Goal: Task Accomplishment & Management: Use online tool/utility

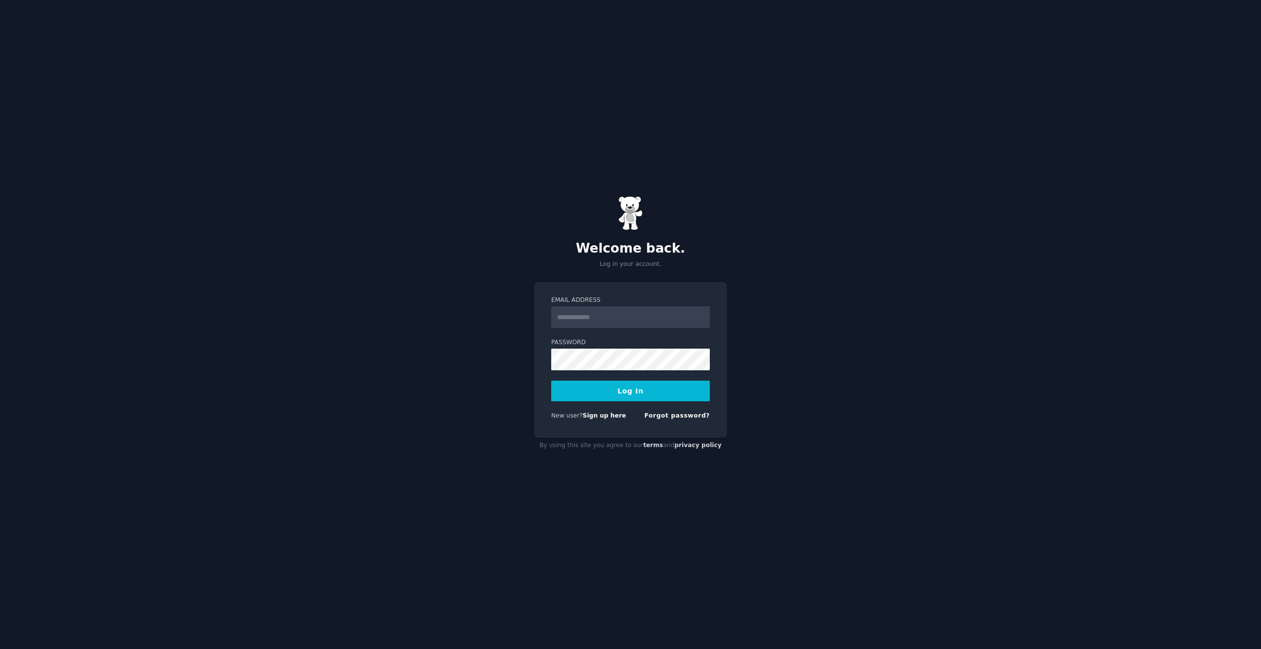
click at [627, 322] on input "Email Address" at bounding box center [630, 317] width 159 height 22
type input "**********"
click at [597, 400] on button "Log In" at bounding box center [630, 391] width 159 height 21
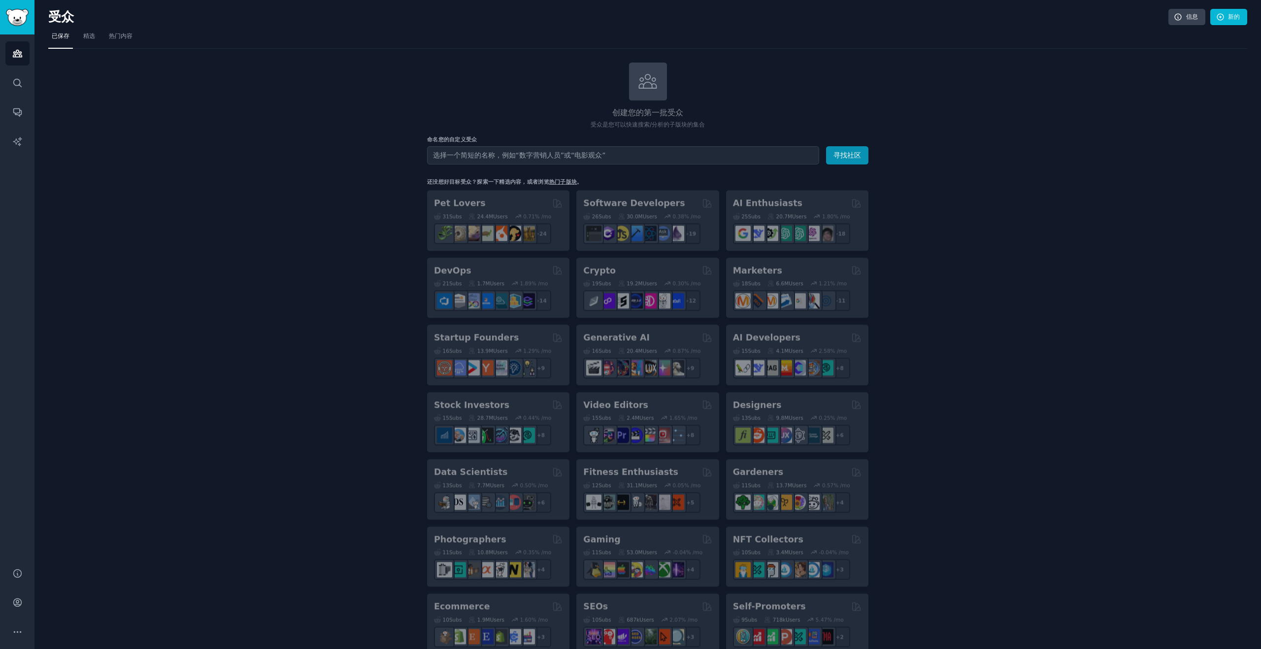
click at [642, 152] on input "text" at bounding box center [623, 155] width 392 height 18
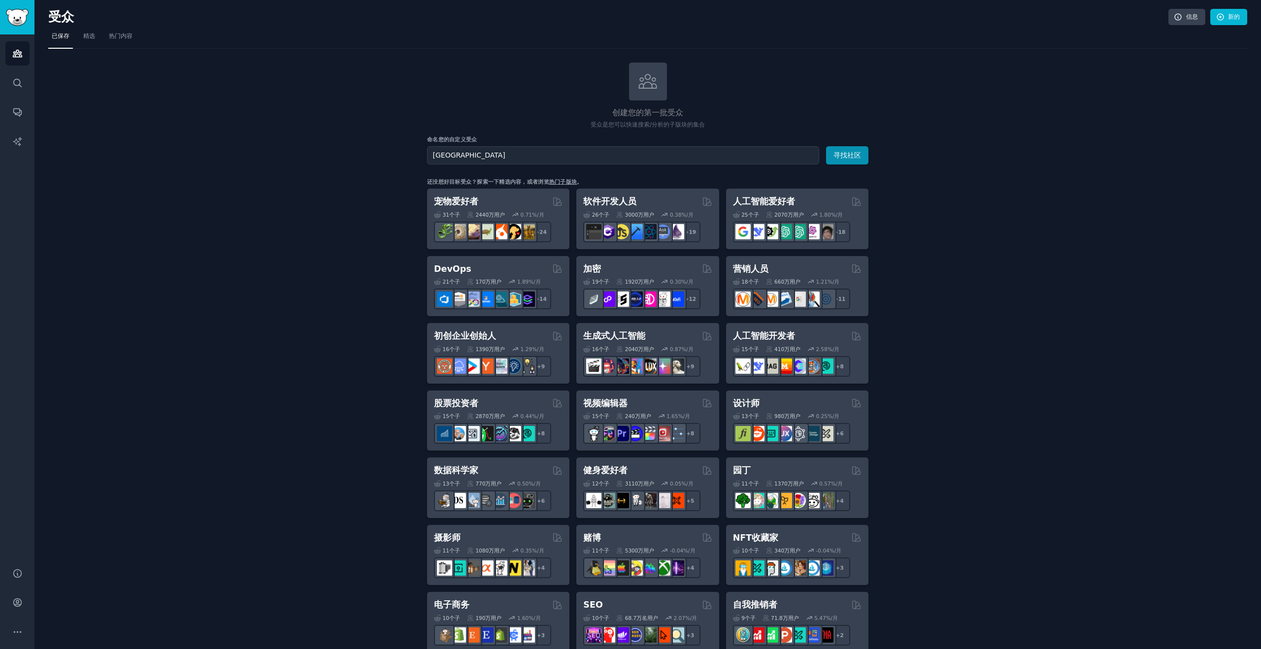
type input "[GEOGRAPHIC_DATA]"
click at [826, 146] on button "寻找社区" at bounding box center [847, 155] width 42 height 18
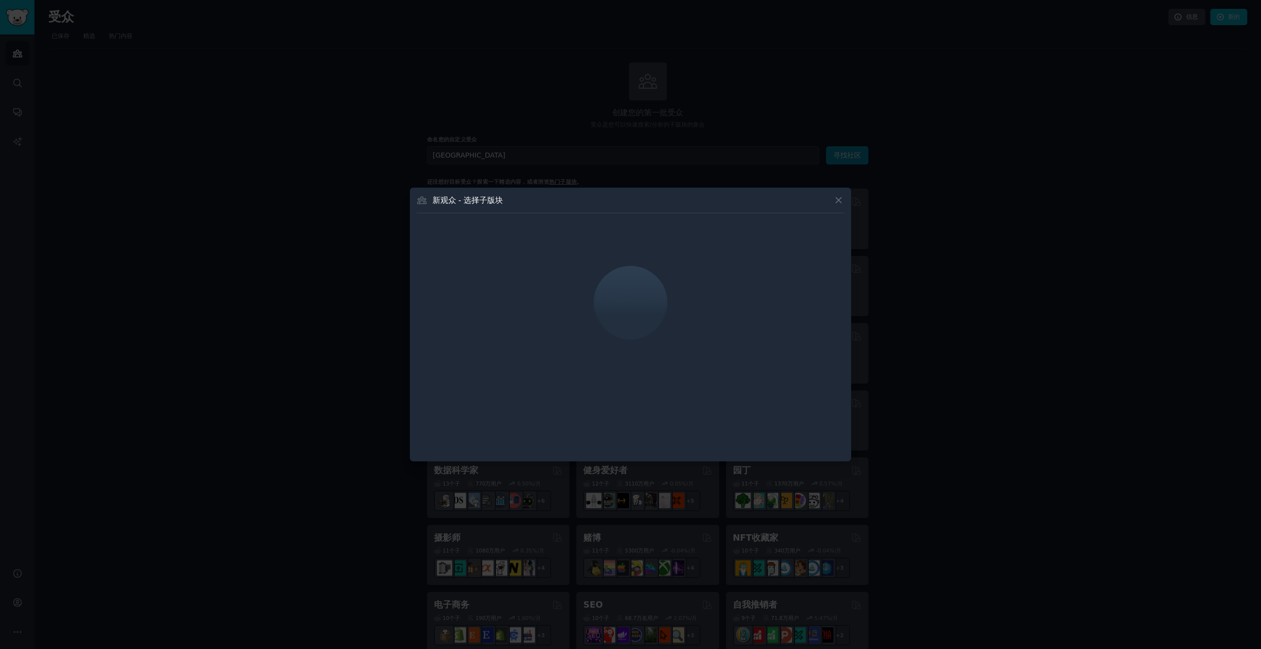
click at [837, 201] on icon at bounding box center [838, 199] width 5 height 5
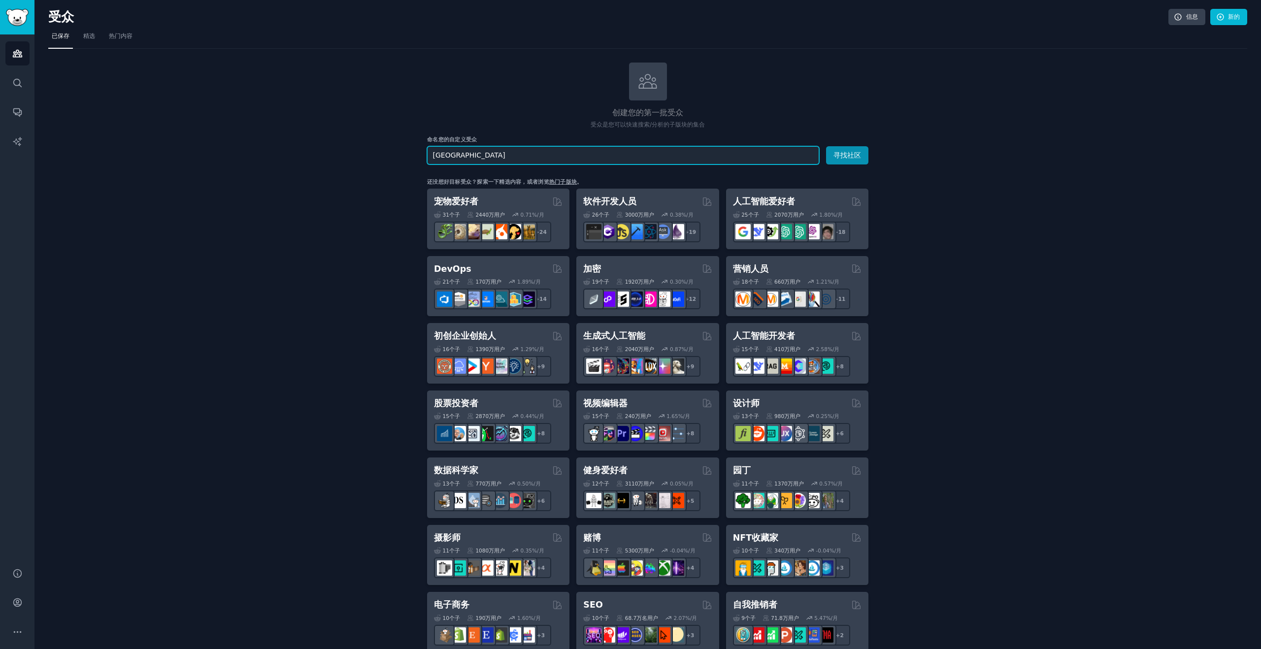
click at [550, 146] on input "[GEOGRAPHIC_DATA]" at bounding box center [623, 155] width 392 height 18
click at [13, 75] on link "搜索" at bounding box center [17, 83] width 24 height 24
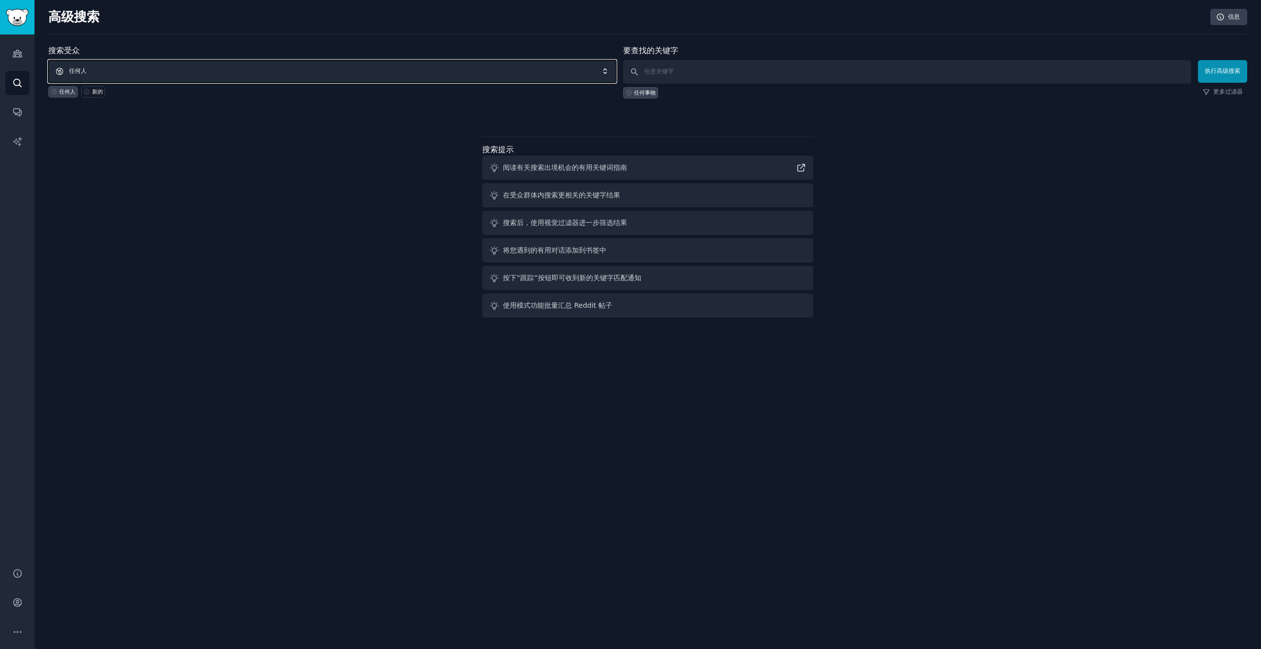
click at [168, 68] on span "任何人" at bounding box center [332, 71] width 568 height 23
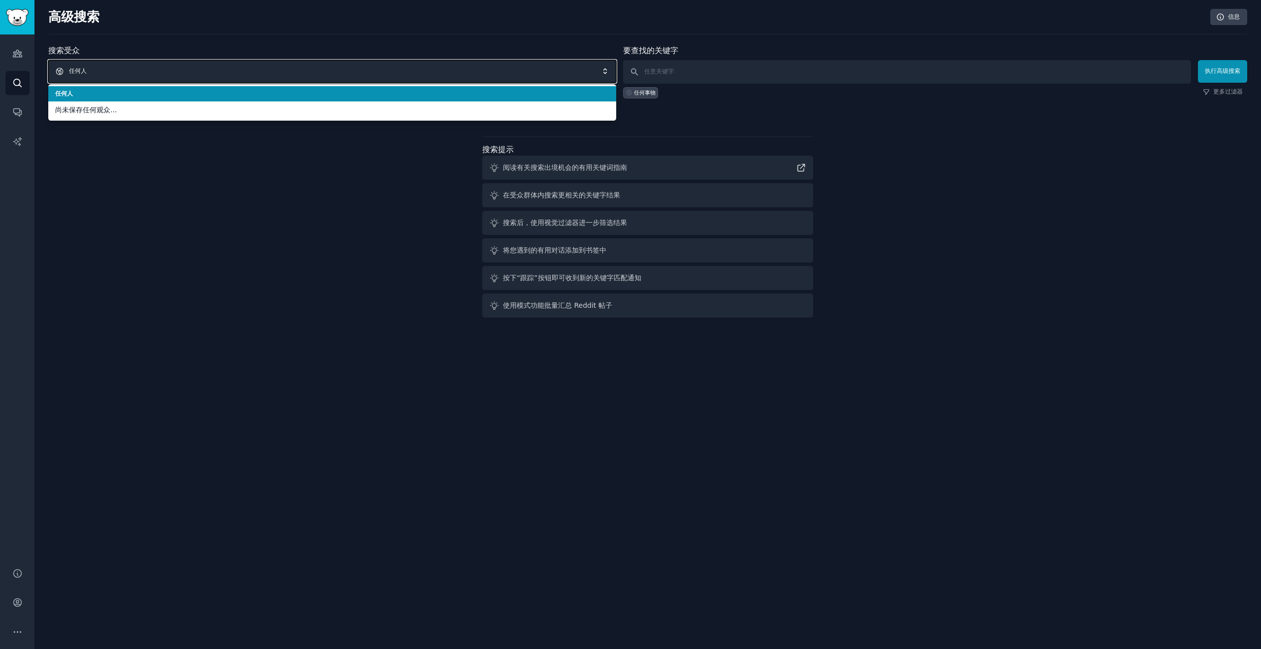
click at [137, 70] on span "任何人" at bounding box center [332, 71] width 568 height 23
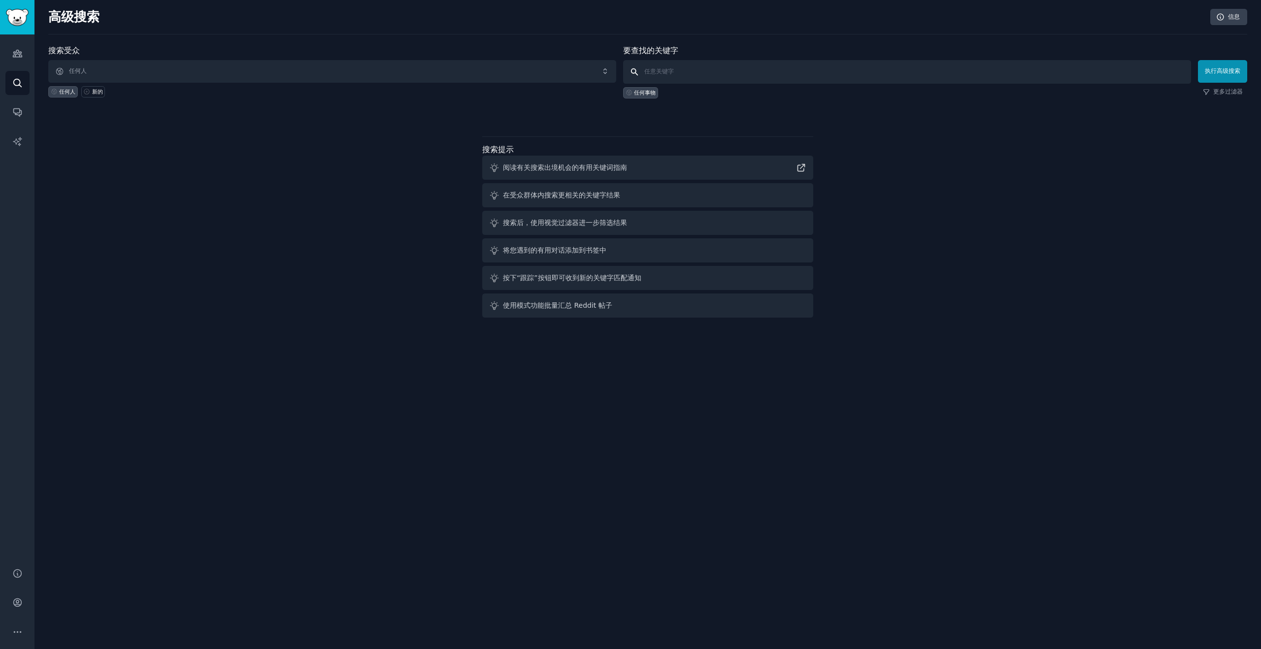
click at [673, 78] on input "text" at bounding box center [907, 72] width 568 height 24
paste input "[GEOGRAPHIC_DATA]"
type input "[GEOGRAPHIC_DATA]"
click at [1229, 66] on button "执行高级搜索" at bounding box center [1222, 71] width 49 height 23
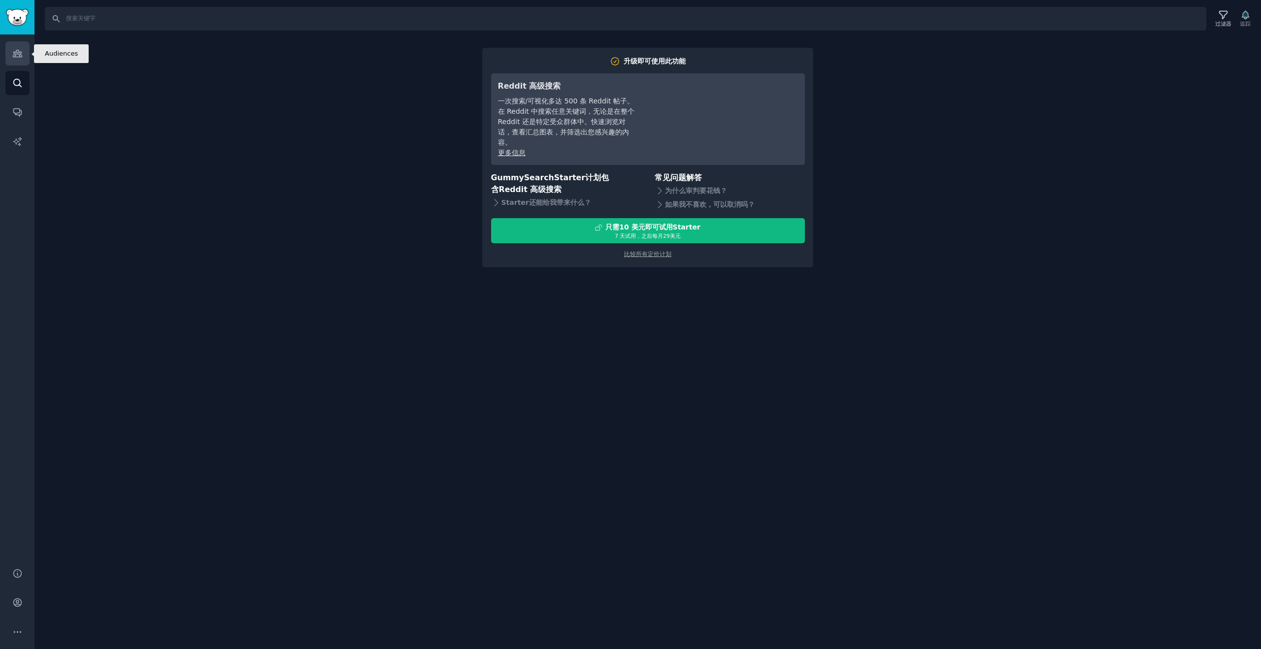
click at [13, 62] on link "受众" at bounding box center [17, 53] width 24 height 24
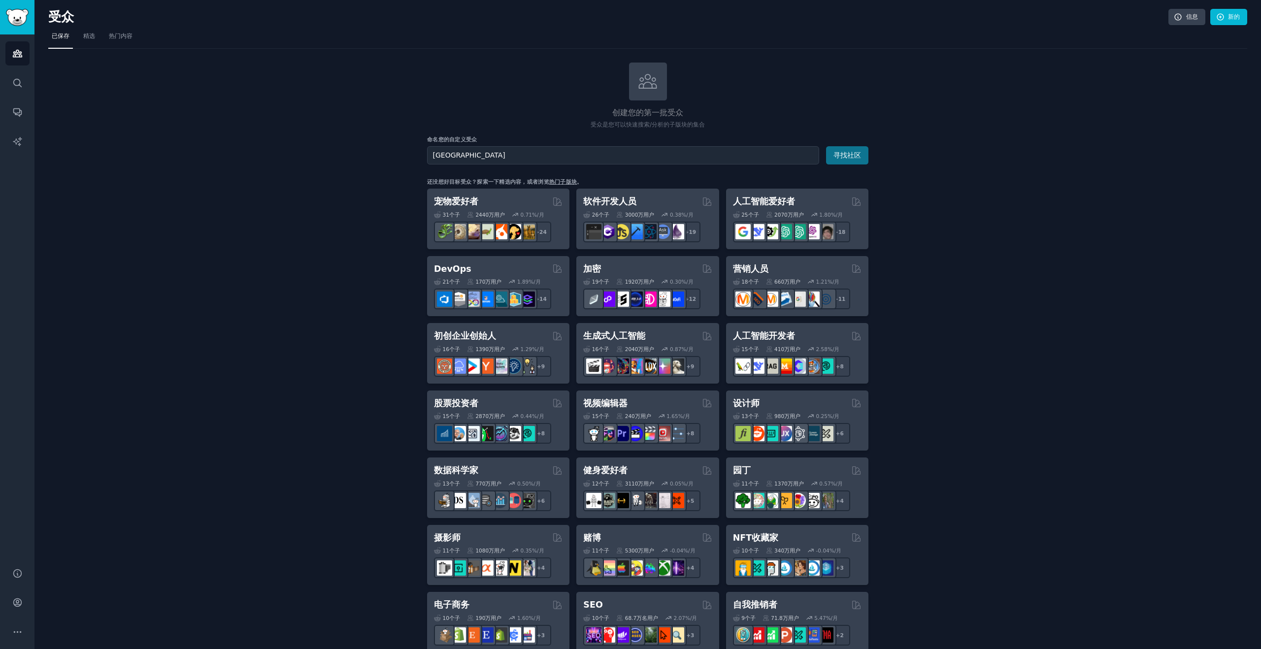
type input "[GEOGRAPHIC_DATA]"
click at [833, 155] on font "寻找社区" at bounding box center [847, 155] width 28 height 8
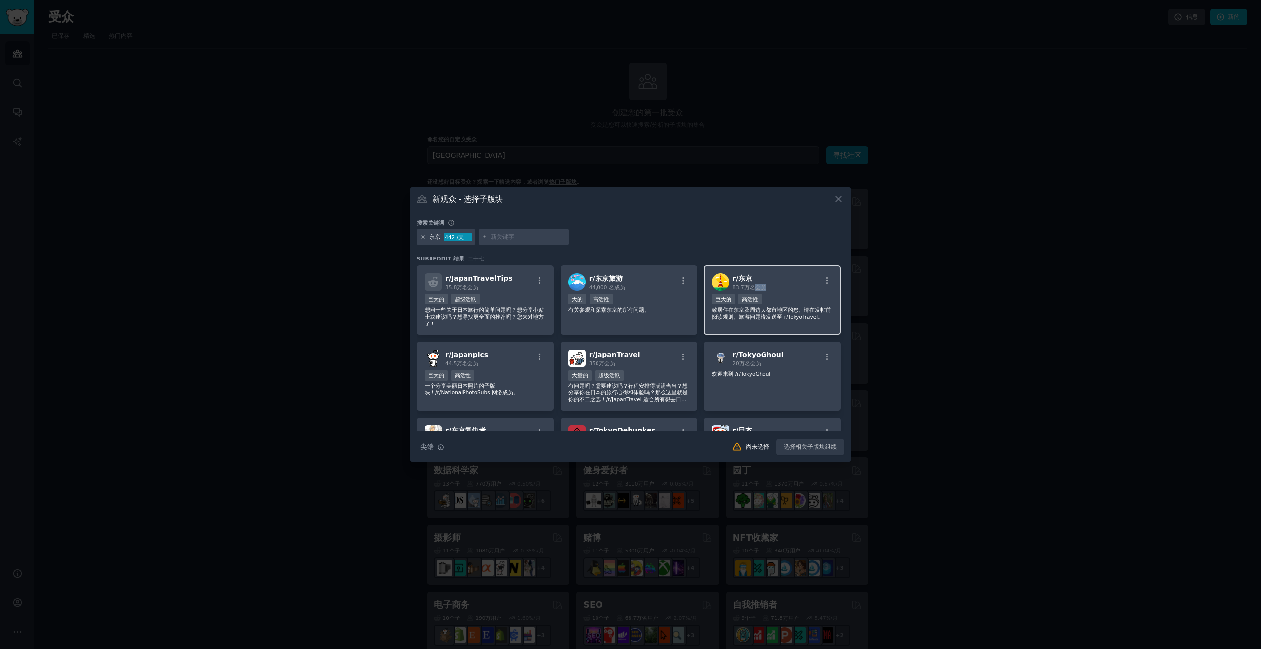
click at [715, 284] on img at bounding box center [720, 281] width 17 height 17
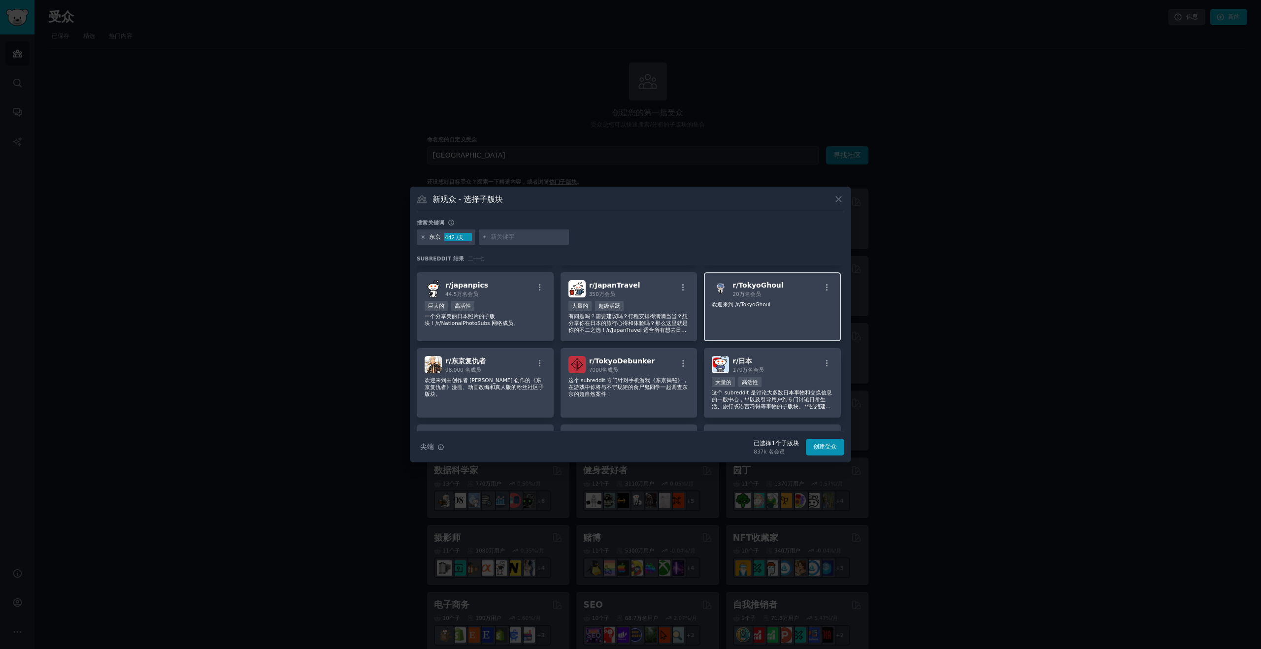
scroll to position [95, 0]
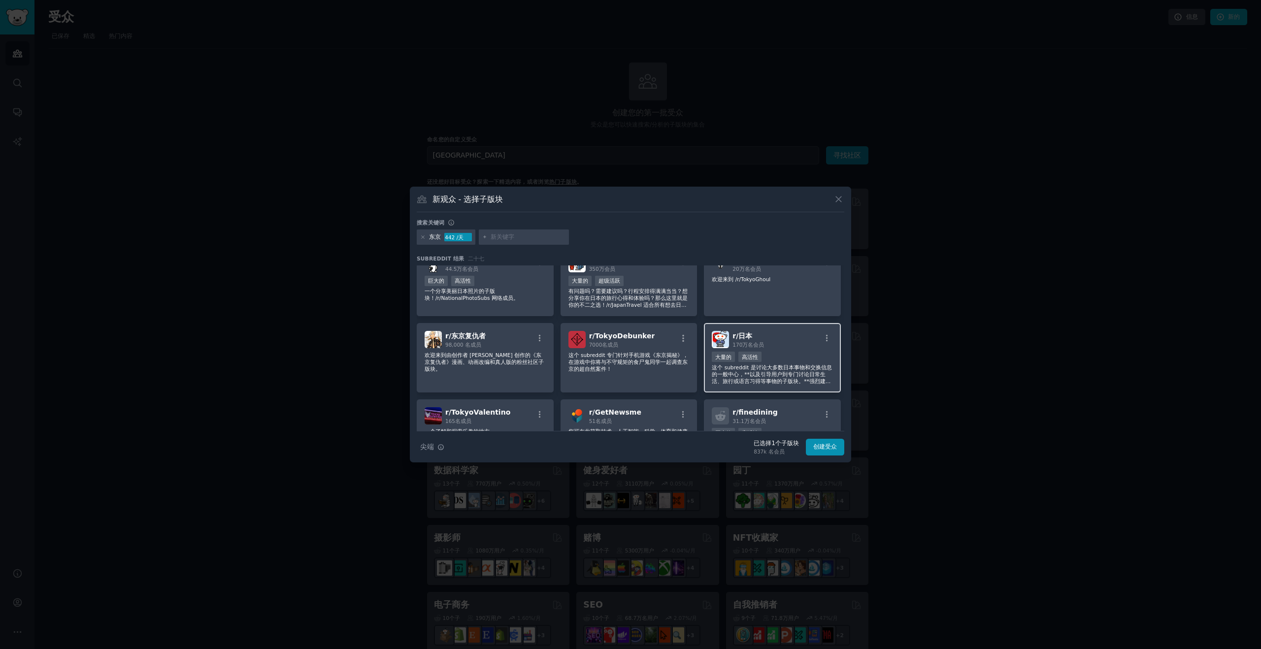
click at [765, 340] on div "r/ 日本 170万名 会员" at bounding box center [772, 339] width 121 height 17
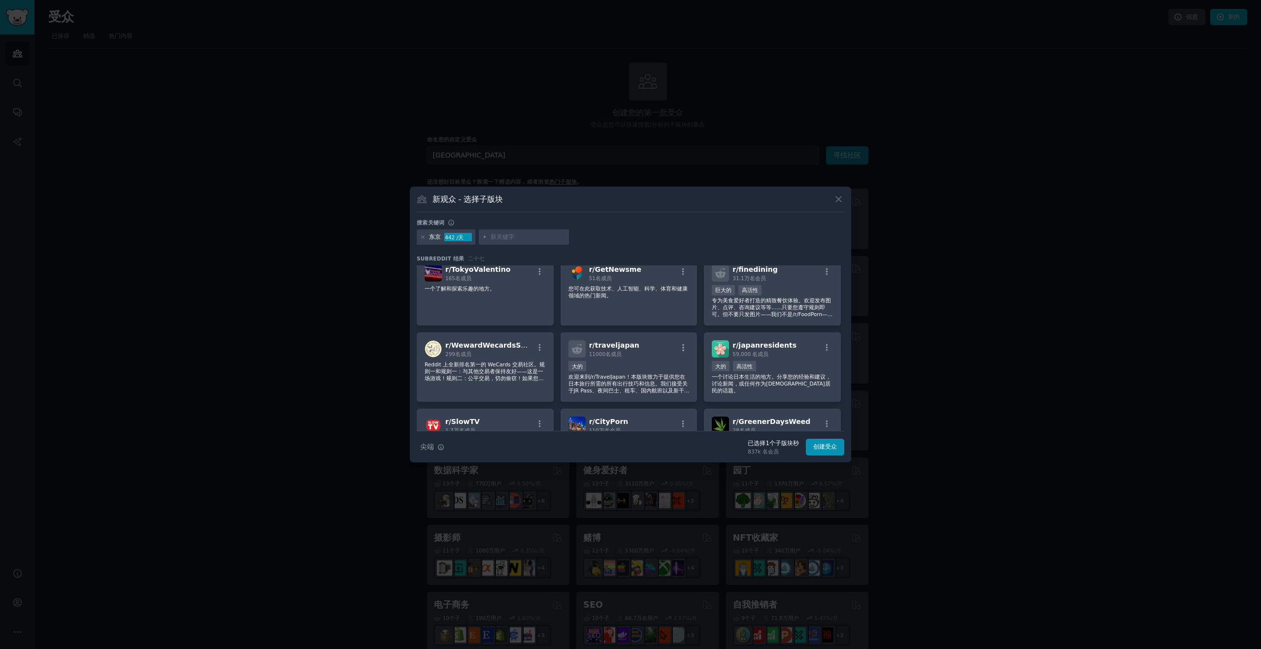
scroll to position [237, 0]
click at [810, 361] on div "大的 高活性" at bounding box center [772, 367] width 121 height 12
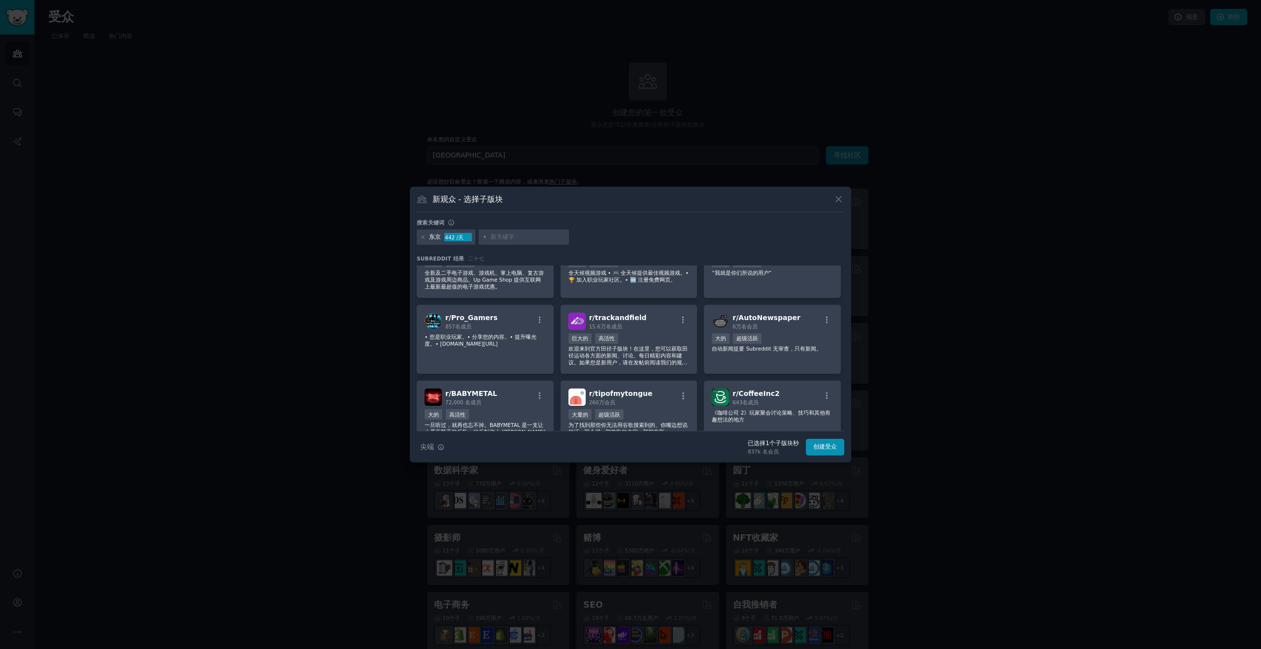
scroll to position [540, 0]
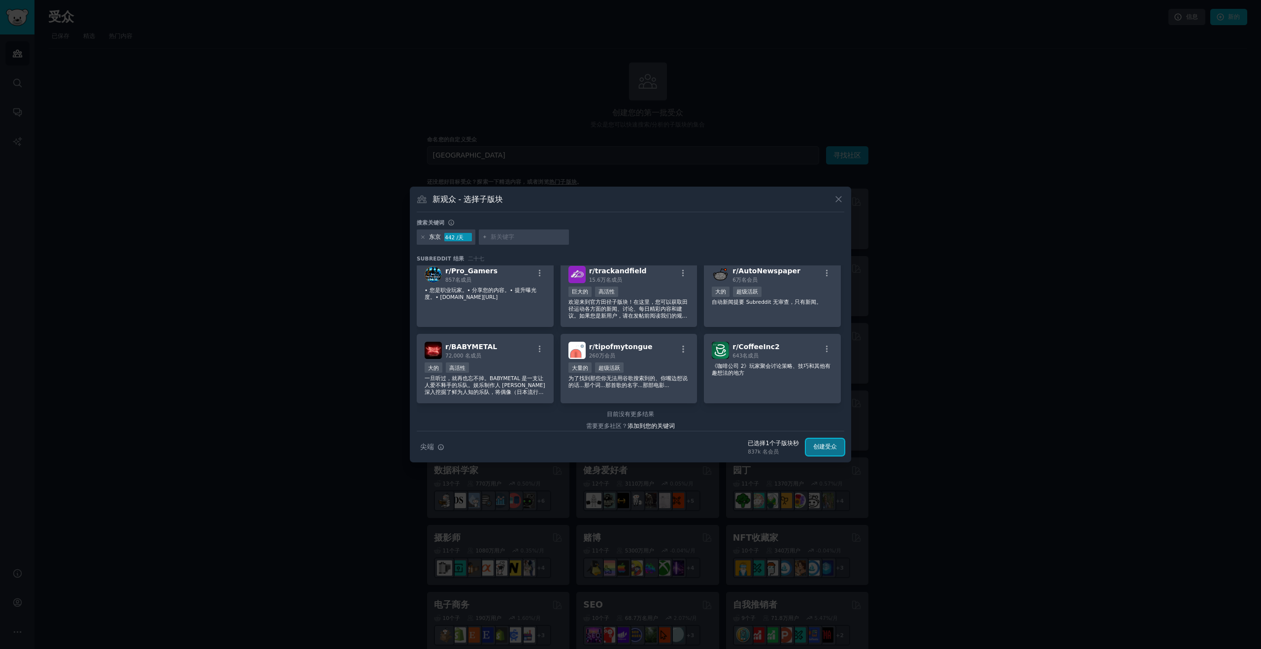
click at [838, 450] on button "创建受众" at bounding box center [825, 447] width 38 height 17
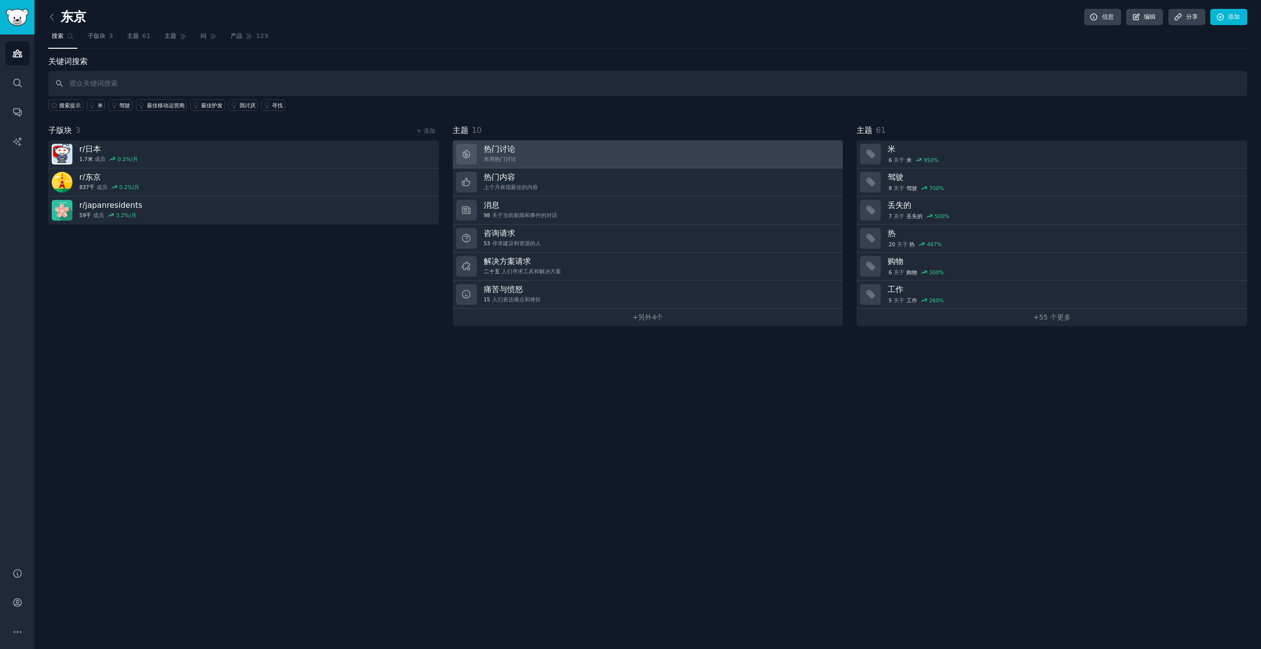
click at [539, 144] on link "热门讨论 本周热门讨论" at bounding box center [648, 154] width 390 height 28
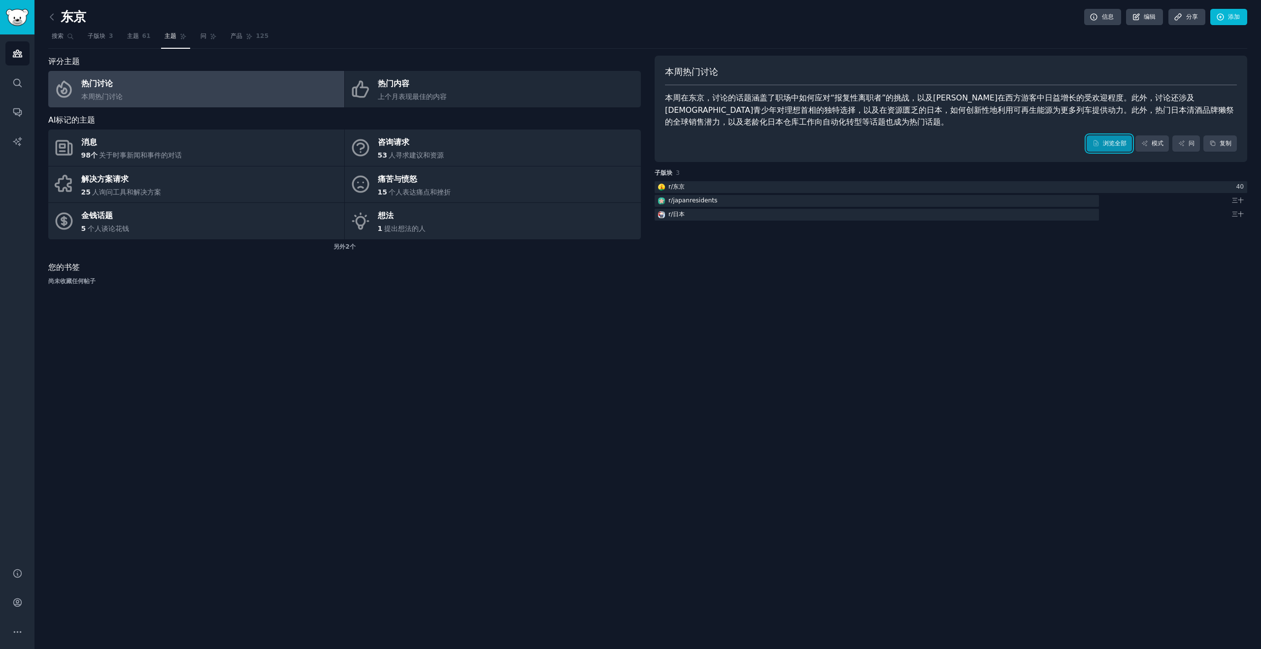
click at [1111, 149] on link "浏览全部" at bounding box center [1108, 143] width 45 height 17
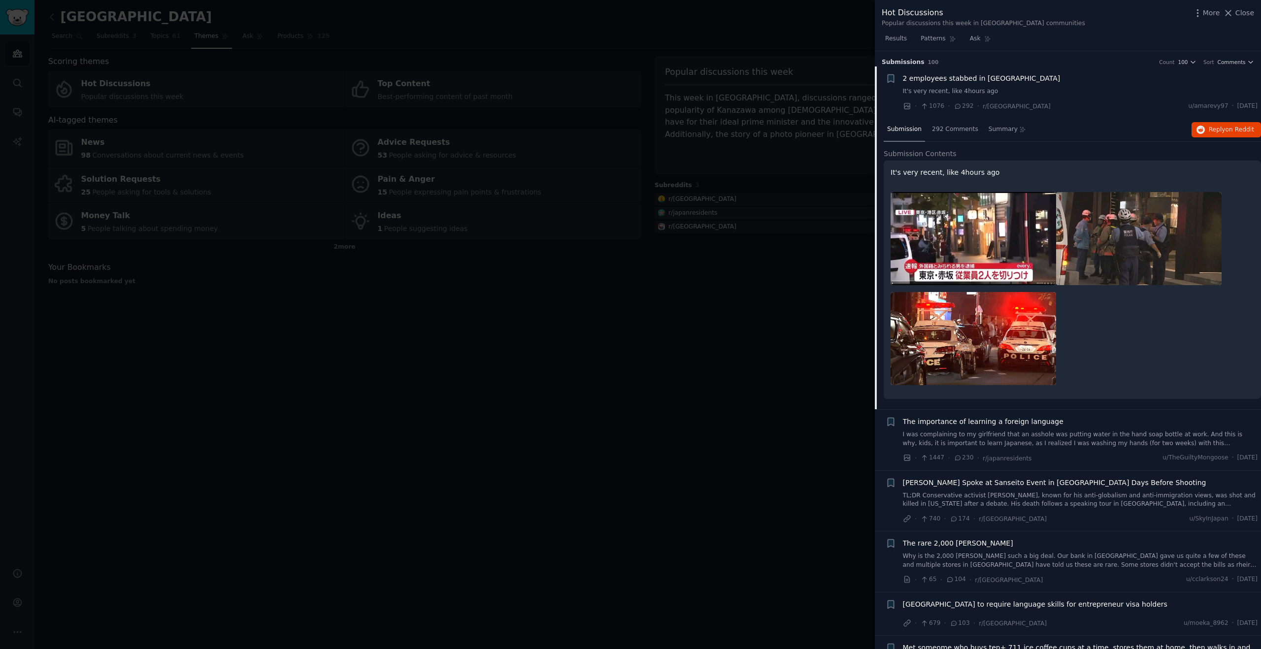
click at [704, 311] on div at bounding box center [630, 324] width 1261 height 649
click at [768, 301] on div at bounding box center [630, 324] width 1261 height 649
click at [1240, 11] on div "Hot Discussions Popular discussions this week in [GEOGRAPHIC_DATA] communities …" at bounding box center [1068, 324] width 386 height 649
click at [1239, 16] on div "Hot Discussions Popular discussions this week in [GEOGRAPHIC_DATA] communities …" at bounding box center [1068, 324] width 386 height 649
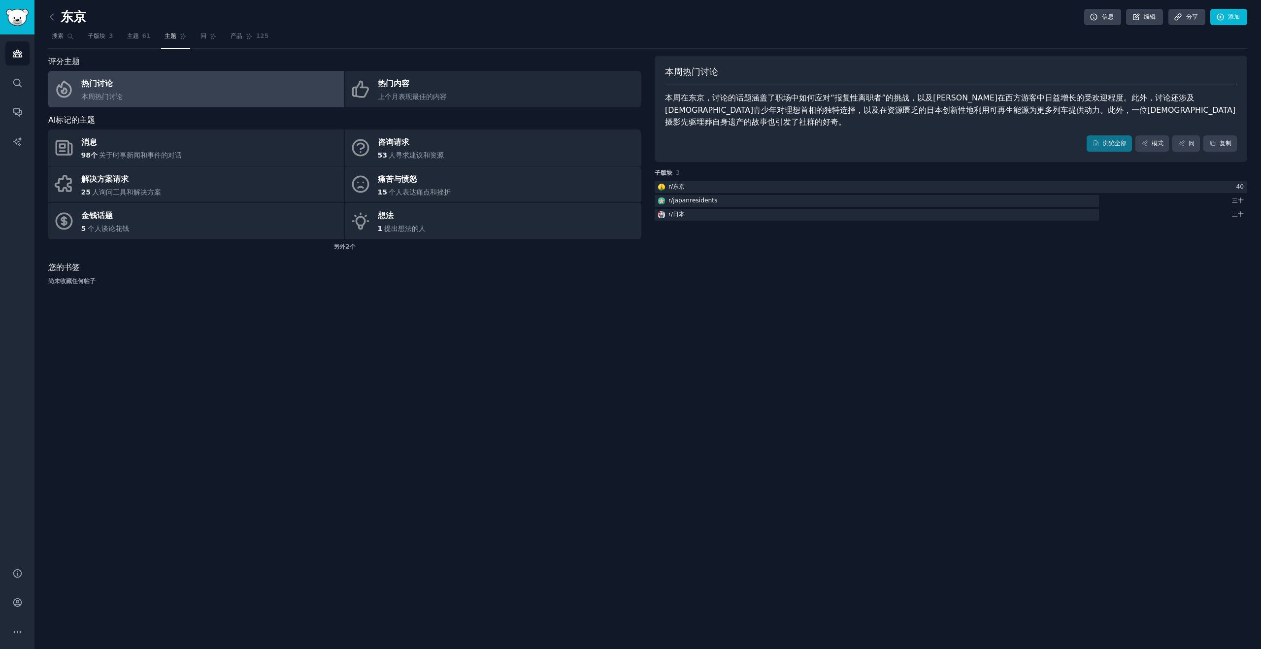
click at [981, 102] on font "本周在东京，讨论的话题涵盖了职场中如何应对“报复性离职者”的挑战，以及[PERSON_NAME]在西方游客中日益增长的受欢迎程度。此外，讨论还涉及[DEMOG…" at bounding box center [950, 109] width 570 height 33
click at [1095, 136] on link "浏览全部" at bounding box center [1108, 143] width 45 height 17
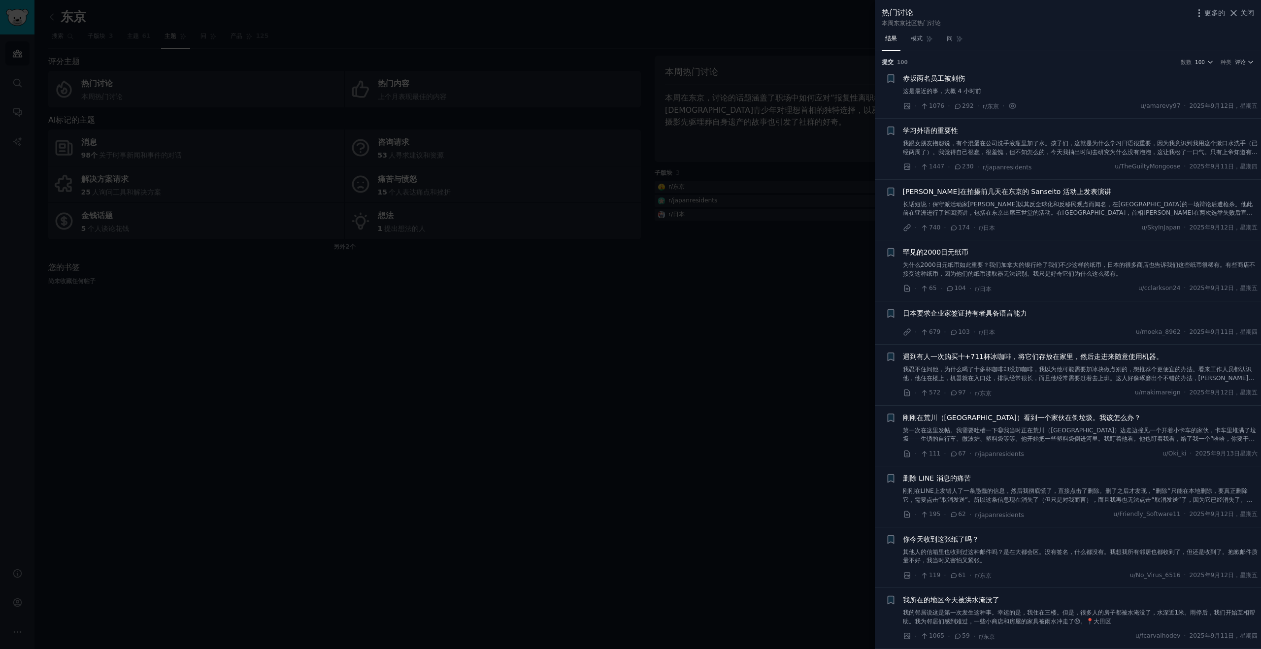
click at [934, 74] on font "赤坂两名员工被刺伤" at bounding box center [934, 78] width 62 height 8
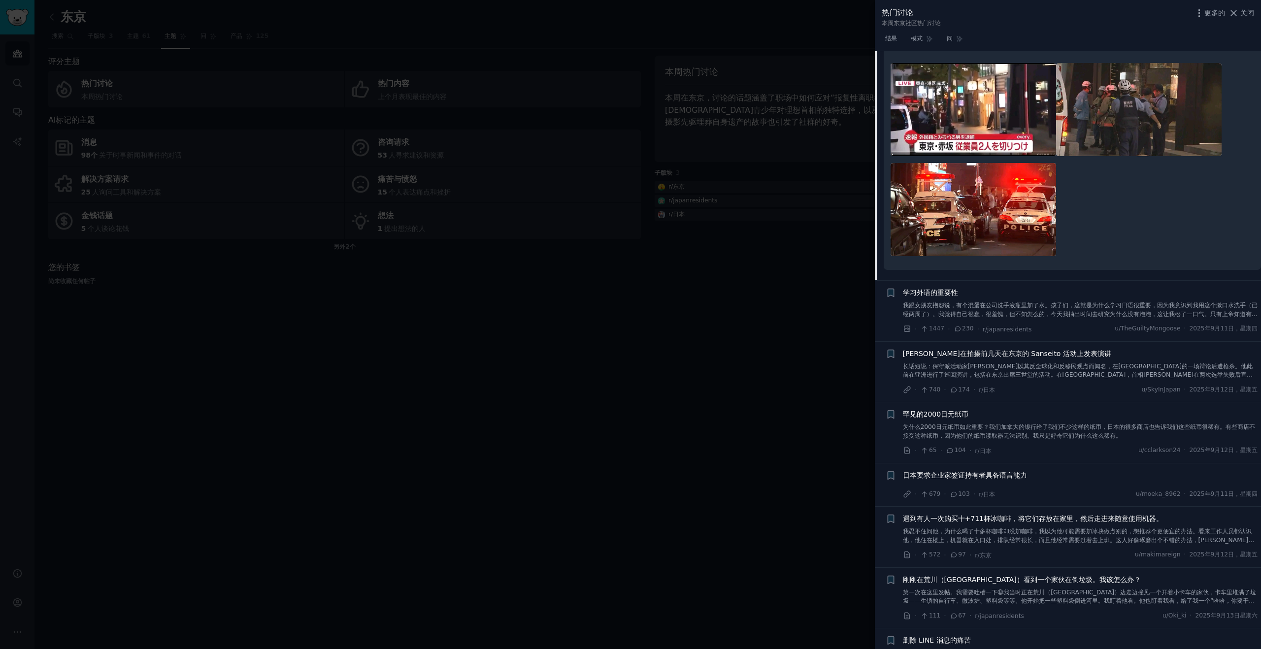
scroll to position [130, 0]
click at [1072, 336] on li "+ 学习外语的重要性 我跟女朋友抱怨说，有个混蛋在公司洗手液瓶里加了水。孩子们，这就是为什么学习日语很重要，因为我意识到我用这个漱口水洗手（已经两周了）。我觉…" at bounding box center [1068, 309] width 386 height 61
click at [1079, 323] on div "· 1447 · 230 · r/japanresidents u/TheGuiltyMongoose · 2025年9月11日，星期四" at bounding box center [1080, 328] width 355 height 10
click at [1065, 307] on font "我跟女朋友抱怨说，有个混蛋在公司洗手液瓶里加了水。孩子们，这就是为什么学习日语很重要，因为我意识到我用这个漱口水洗手（已经两周了）。我觉得自己很蠢，很羞愧，但…" at bounding box center [1080, 312] width 355 height 24
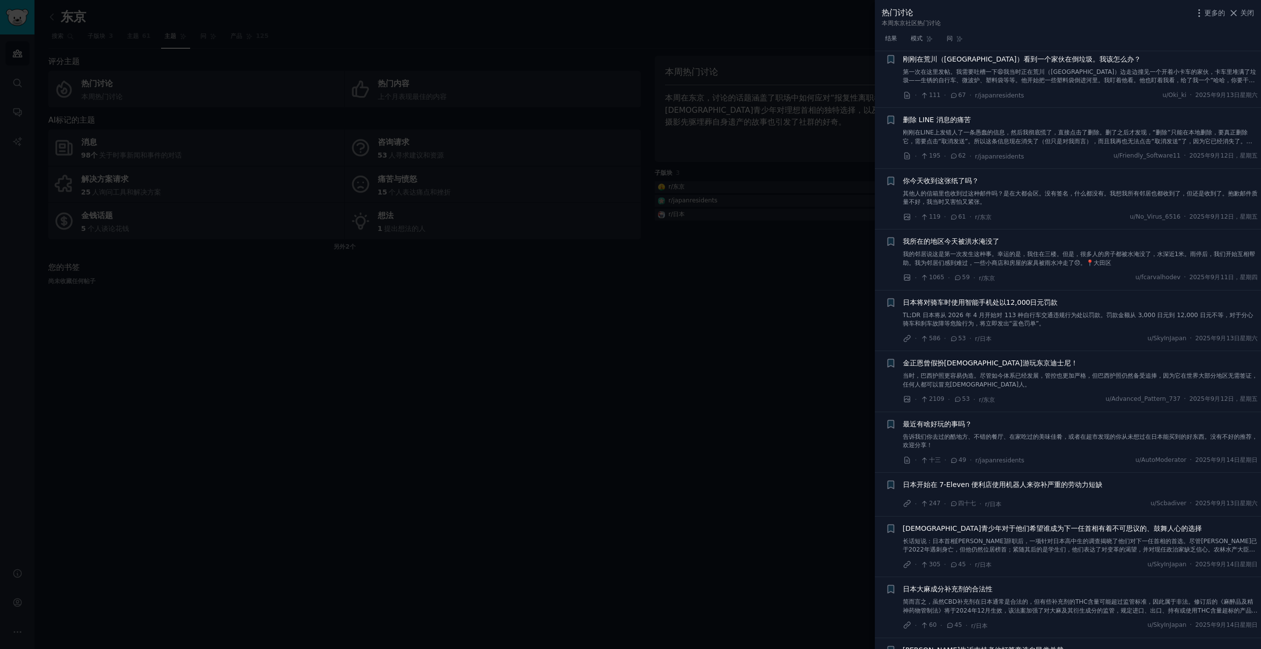
scroll to position [705, 0]
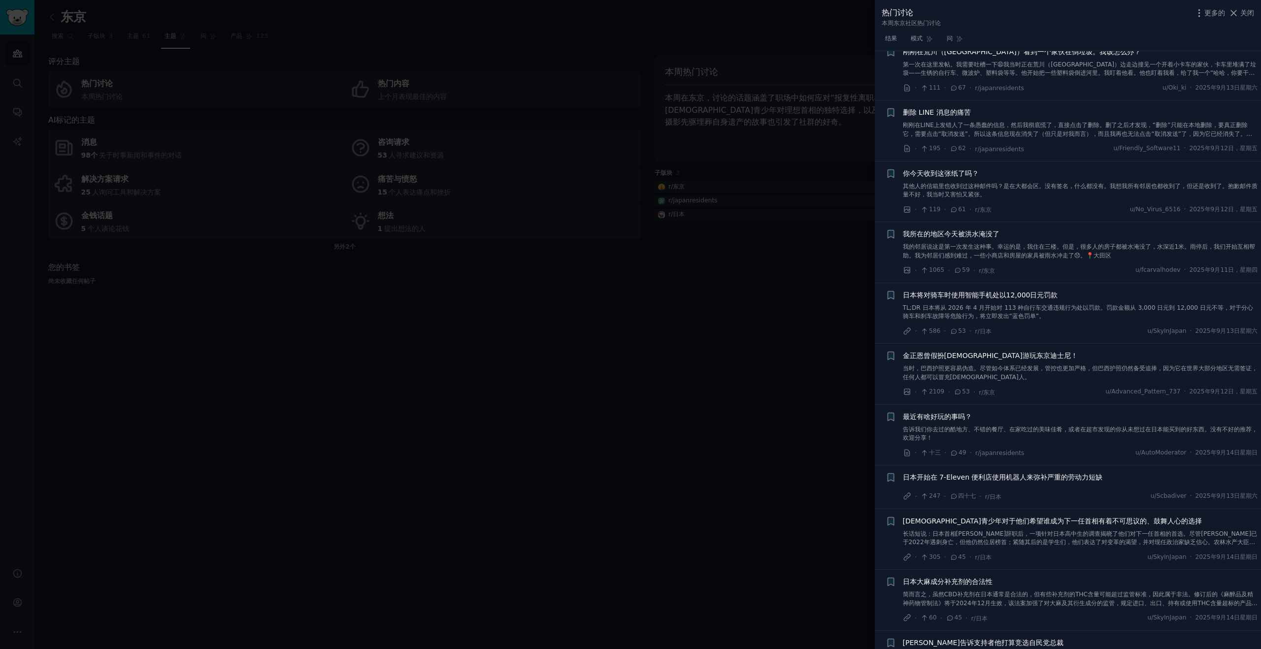
click at [1024, 311] on font "TL;DR 日本将从 2026 年 4 月开始对 113 种自行车交通违规行为处以罚款。罚款金额从 3,000 日元到 12,000 日元不等，对于分心骑车和…" at bounding box center [1078, 312] width 351 height 16
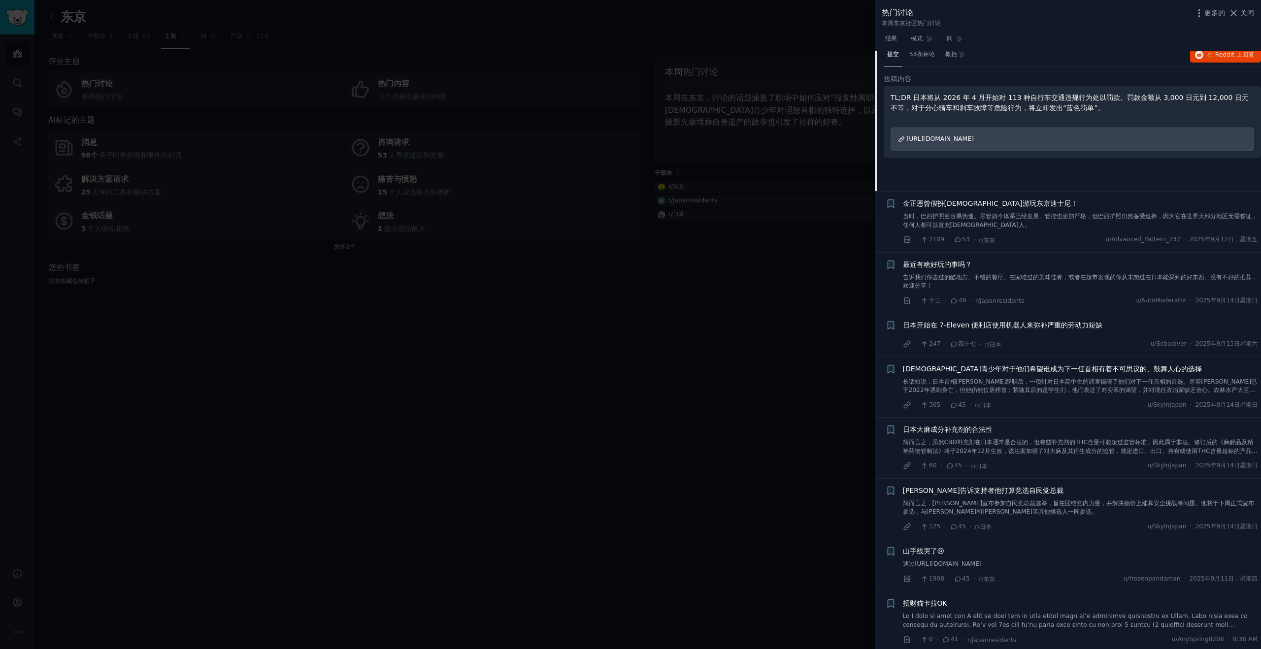
scroll to position [678, 0]
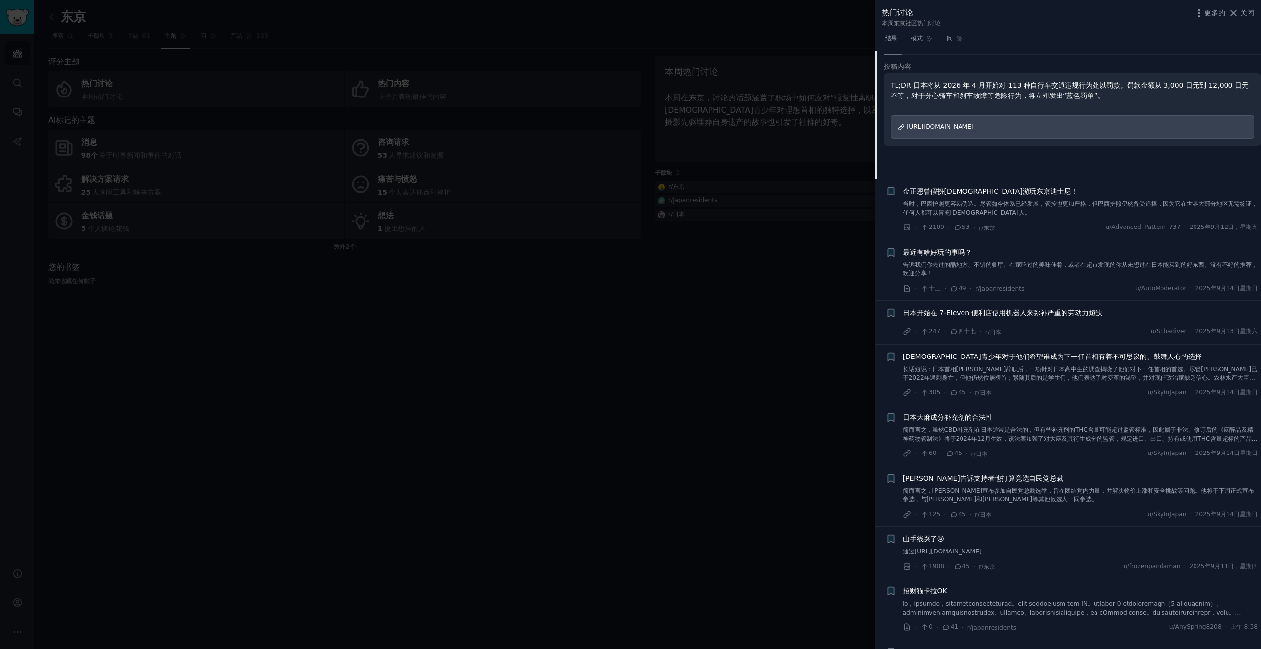
click at [1051, 362] on div "日本青少年对于他们希望谁成为下一任首相有着不可思议的、鼓舞人心的选择 长话短说：日本首相[PERSON_NAME]辞职后，一项针对日本高中生的调查揭晓了他们对…" at bounding box center [1080, 367] width 355 height 31
click at [1038, 366] on font "长话短说：日本首相[PERSON_NAME]辞职后，一项针对日本高中生的调查揭晓了他们对下一任首相的首选。尽管[PERSON_NAME]已于2022年遇刺身亡…" at bounding box center [1080, 378] width 355 height 24
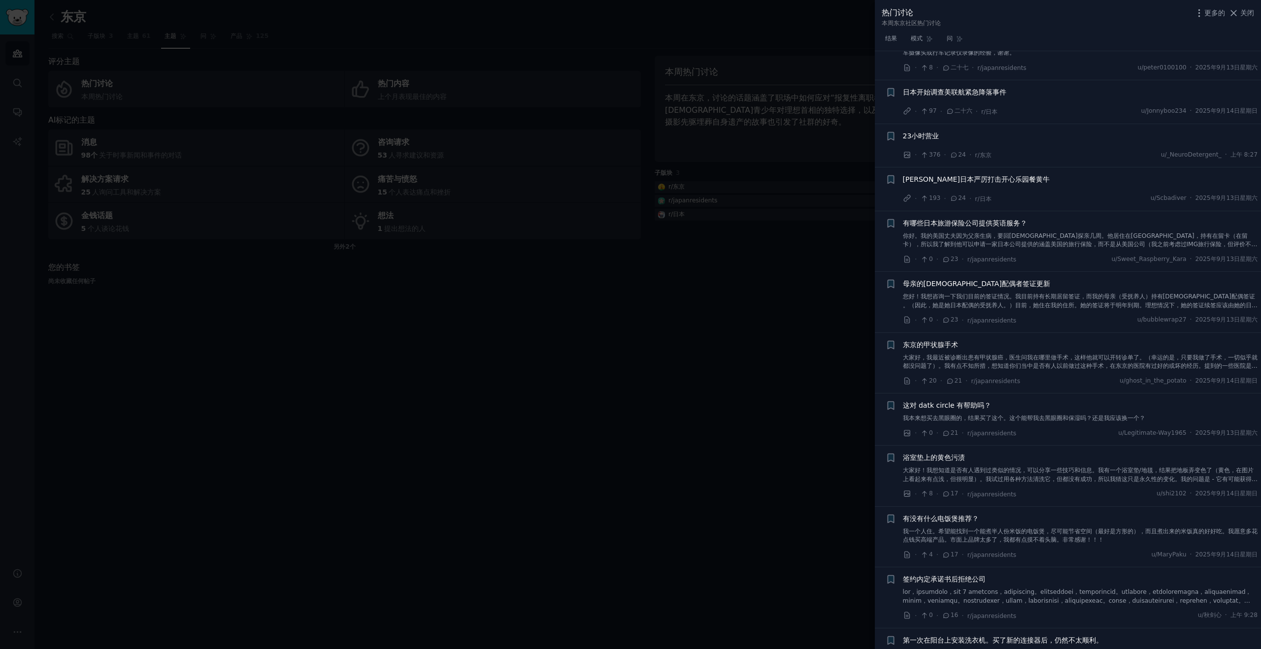
scroll to position [1752, 0]
click at [1024, 357] on font "大家好，我最近被诊断出患有甲状腺癌，医生问我在哪里做手术，这样他就可以开转诊单了。（幸运的是，只要我做了手术，一切似乎就都没问题了）。我有点不知所措，想知道你…" at bounding box center [1080, 373] width 355 height 41
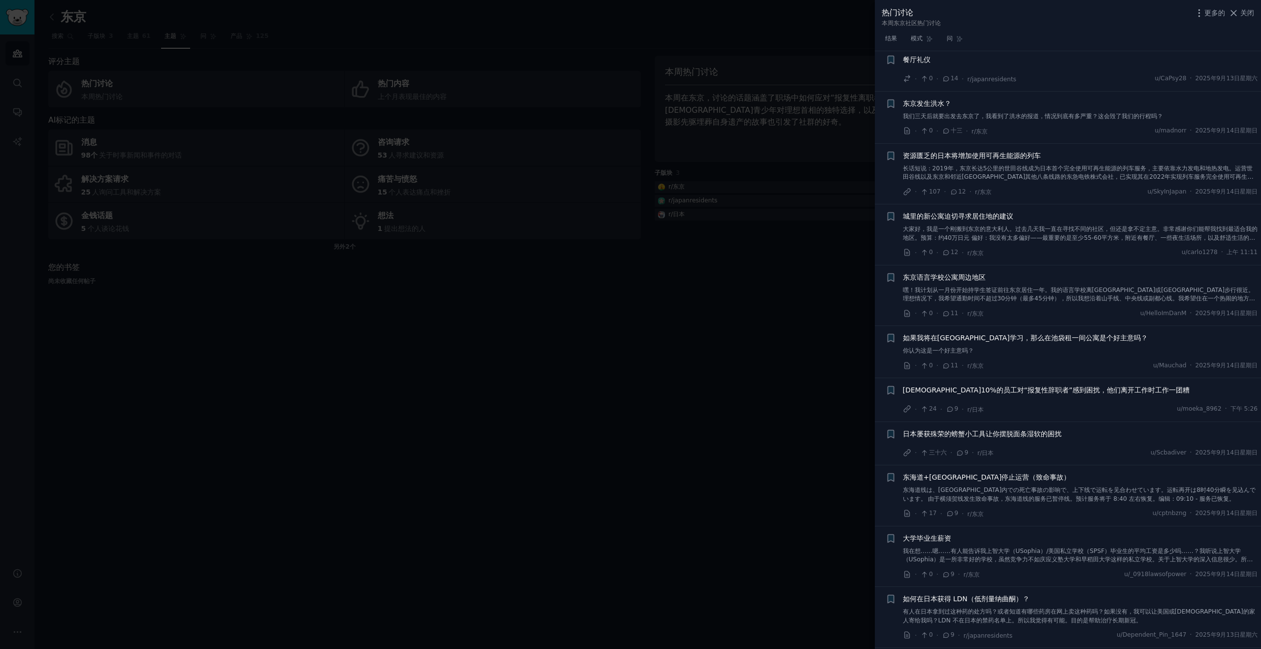
scroll to position [2463, 0]
click at [1053, 394] on font "[DEMOGRAPHIC_DATA]10%的员工对“报复性辞职者”感到困扰，他们离开工作时工作一团糟" at bounding box center [1046, 392] width 287 height 8
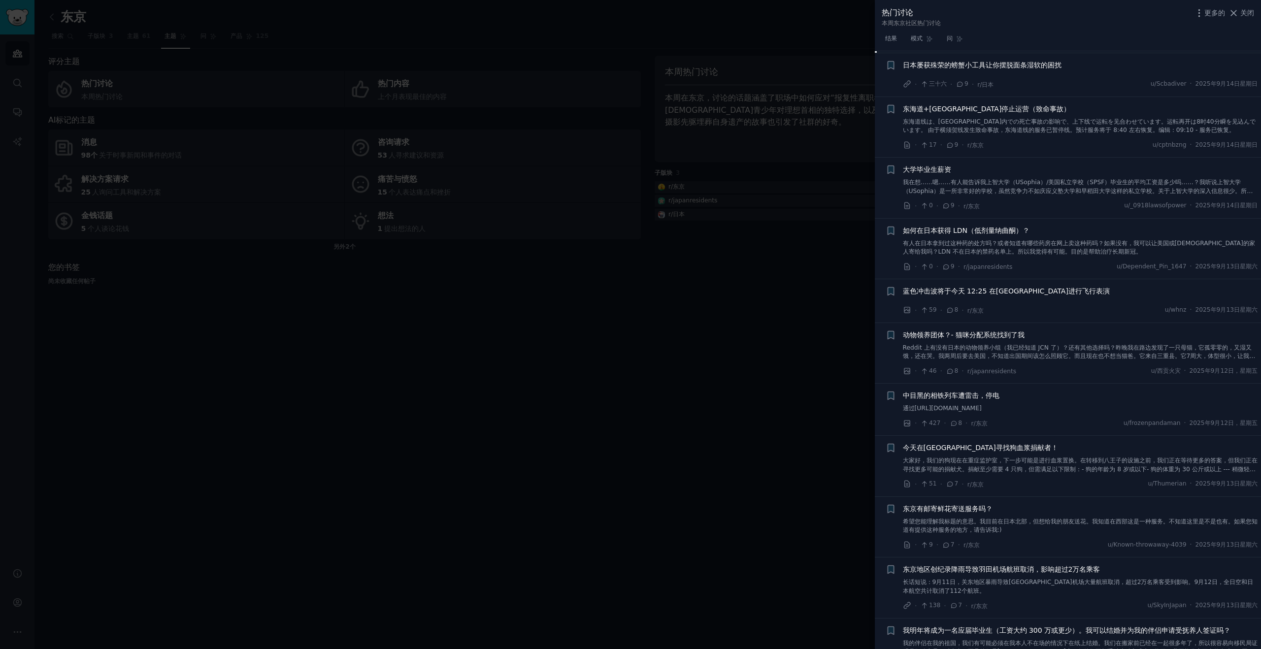
scroll to position [2819, 0]
click at [1009, 183] on font "我在想……嗯……有人能告诉我上智大学（USophia）/美国私立学校（SPSF）毕业生的平均工资是多少吗……？我听说上智大学（USophia）是一所非常好的学…" at bounding box center [1078, 193] width 350 height 24
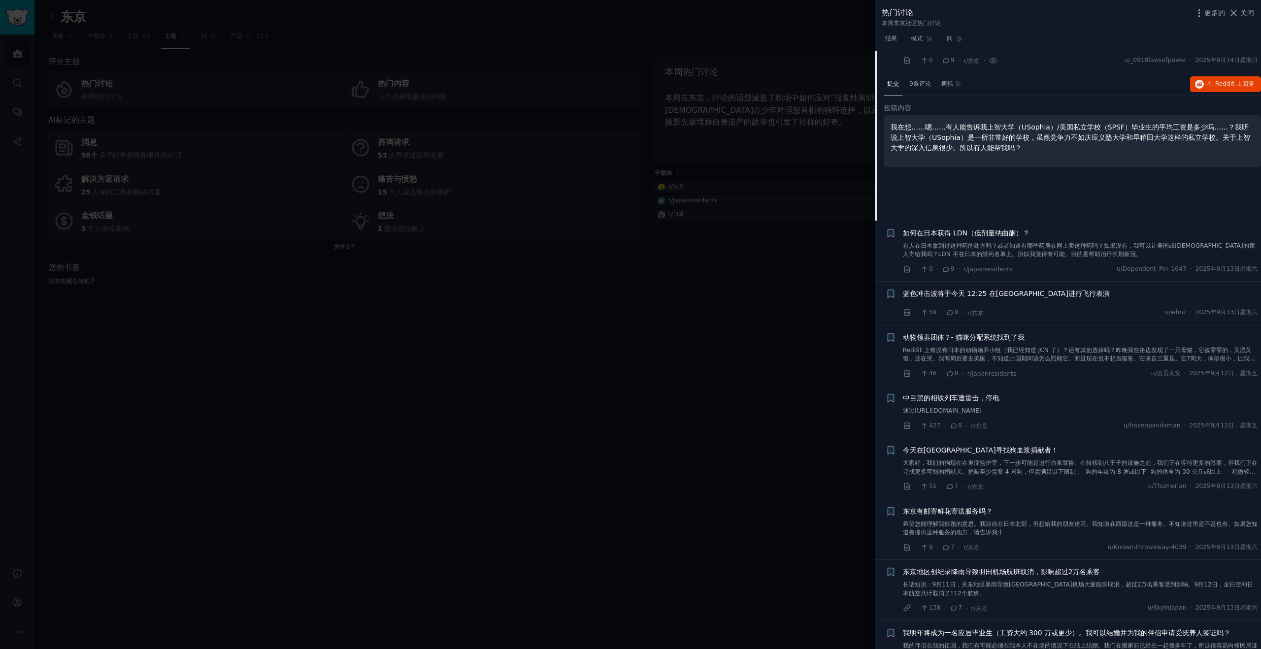
scroll to position [2780, 0]
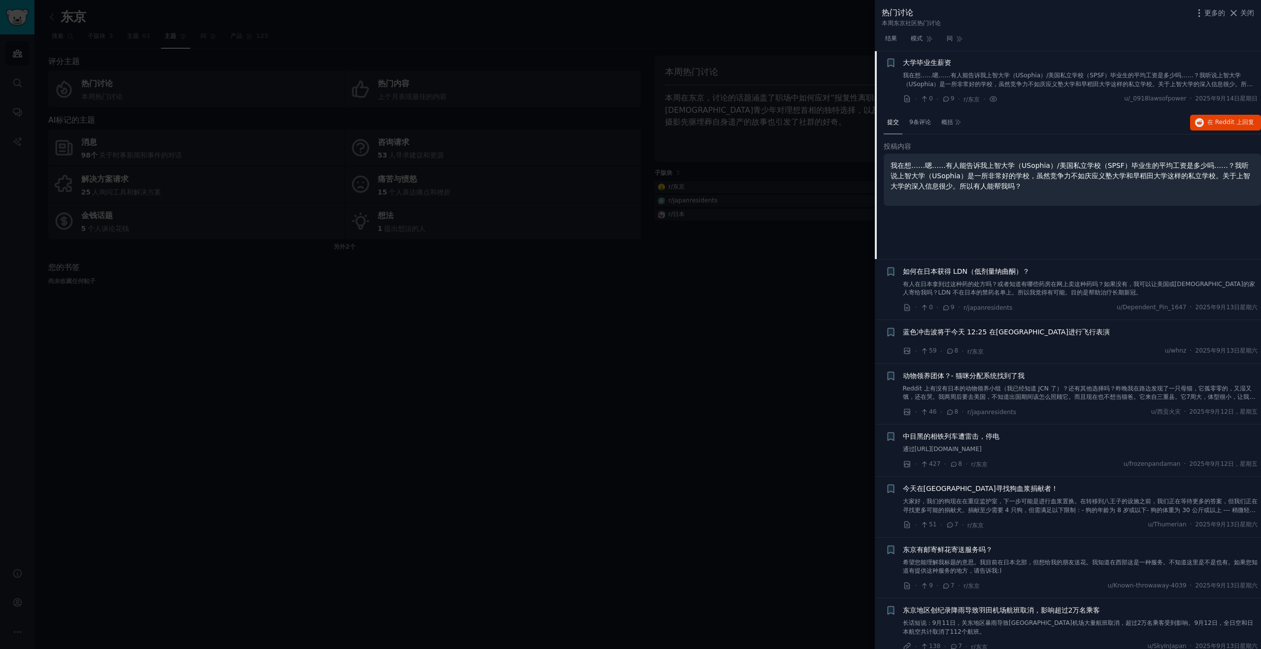
click at [992, 389] on font "Reddit 上有没有日本的动物领养小组（我已经知道 JCN 了）？还有其他选择吗？昨晚我在路边发现了一只母猫，它孤零零的，又湿又饿，还在哭。我两周后要去美国…" at bounding box center [1079, 397] width 353 height 24
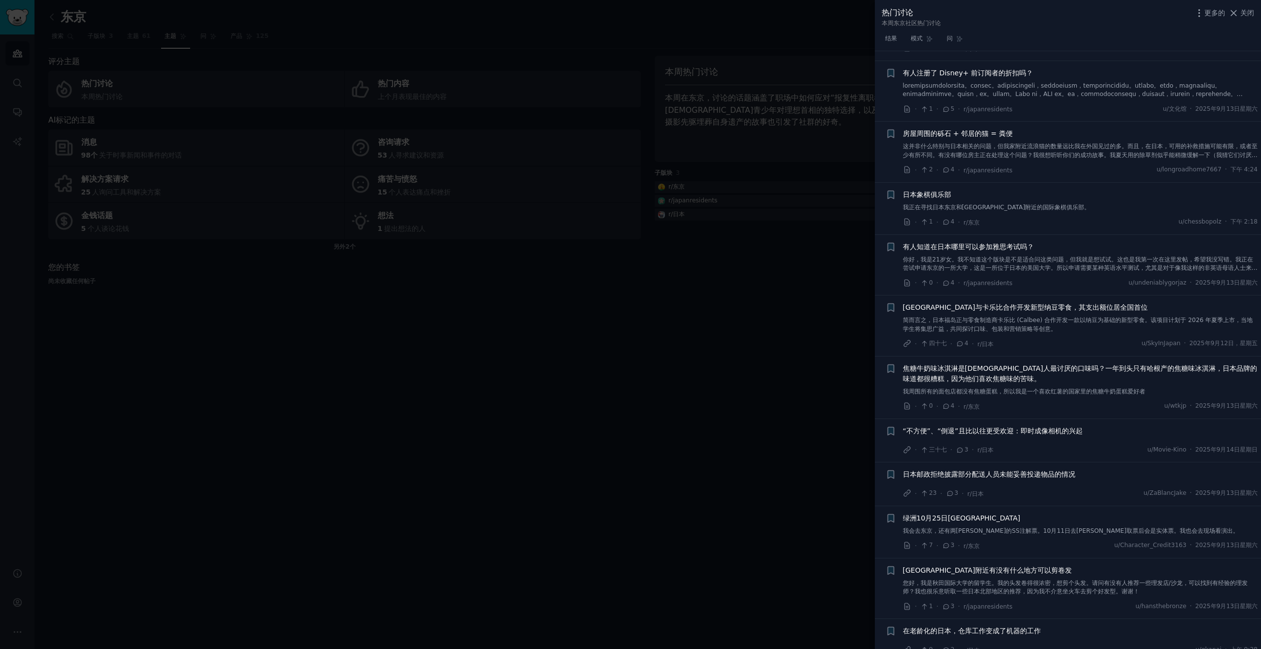
scroll to position [4193, 0]
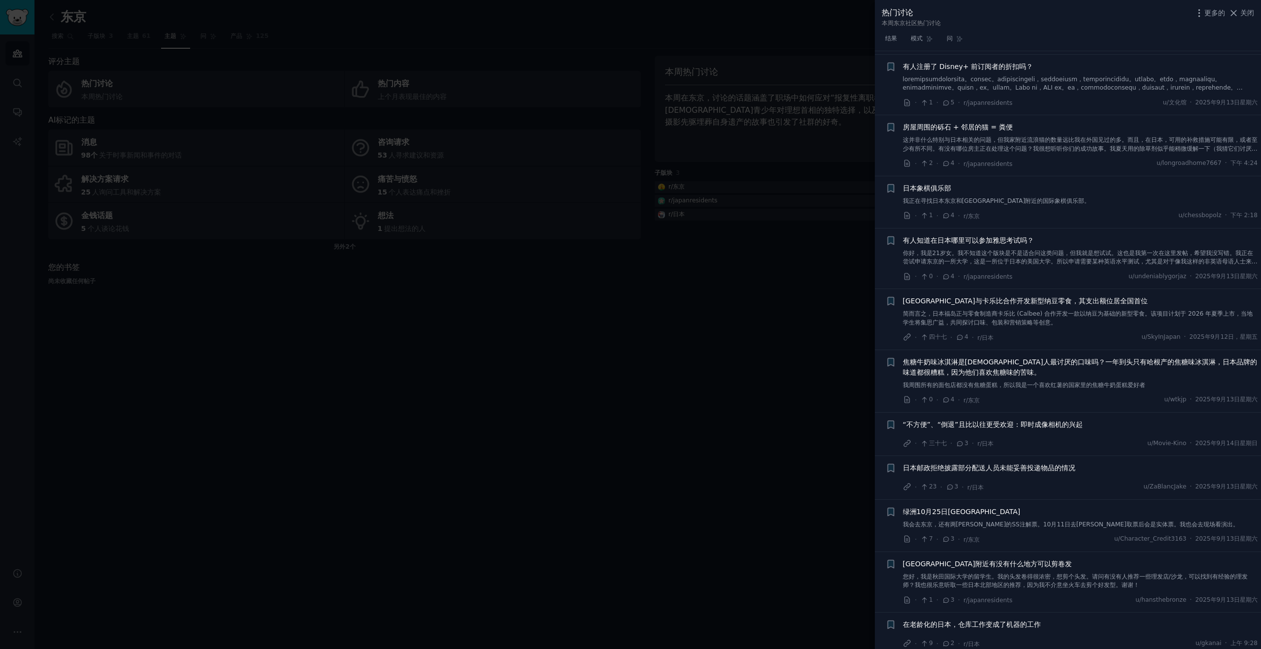
click at [1020, 425] on font "“不方便”、“倒退”且比以往更受欢迎：即时成像相机的兴起" at bounding box center [993, 425] width 180 height 8
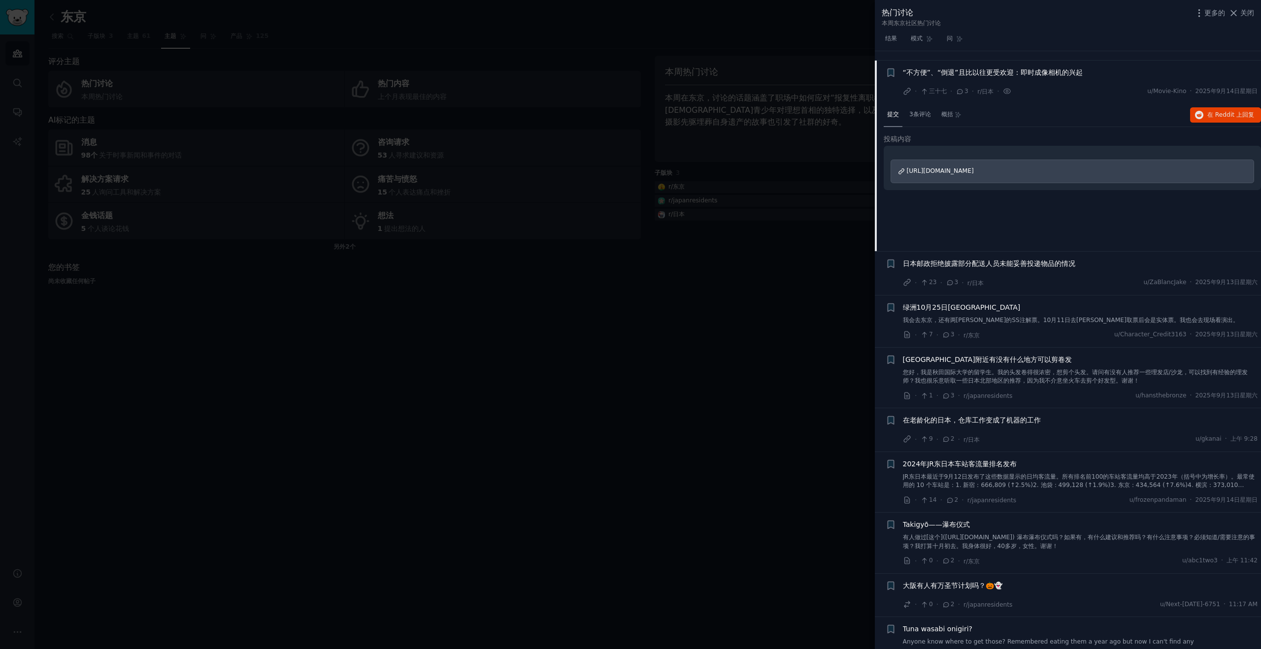
scroll to position [4172, 0]
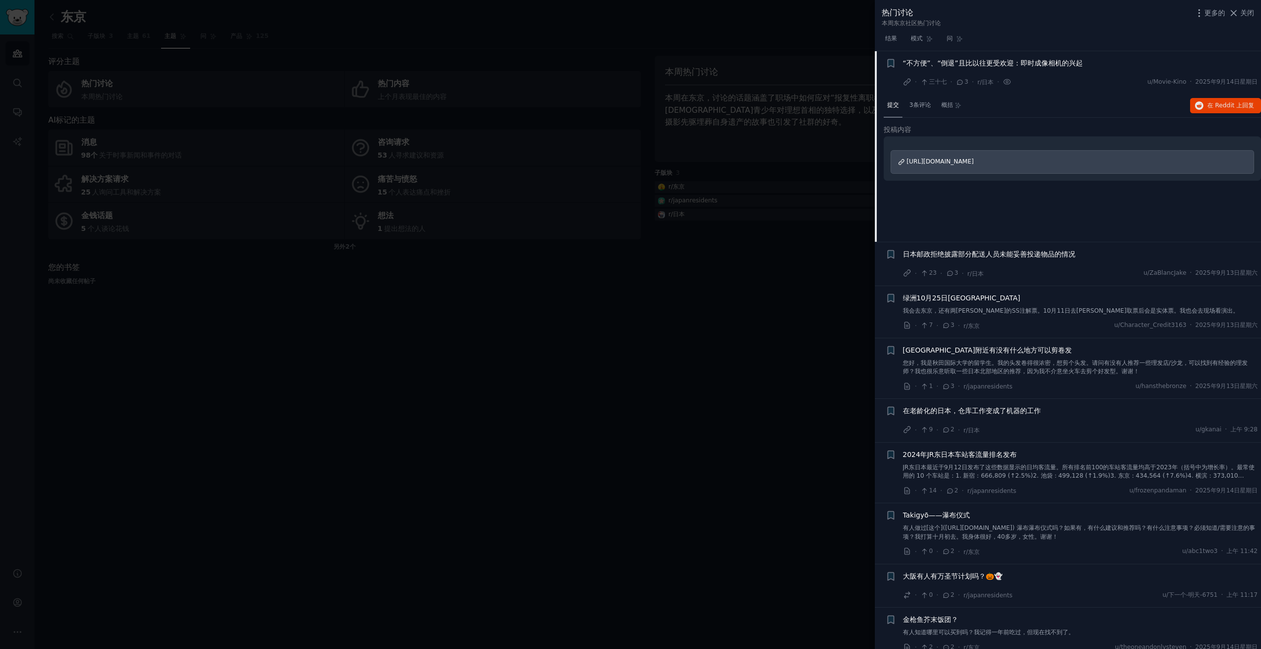
click at [928, 160] on font "[URL][DOMAIN_NAME]" at bounding box center [940, 161] width 67 height 7
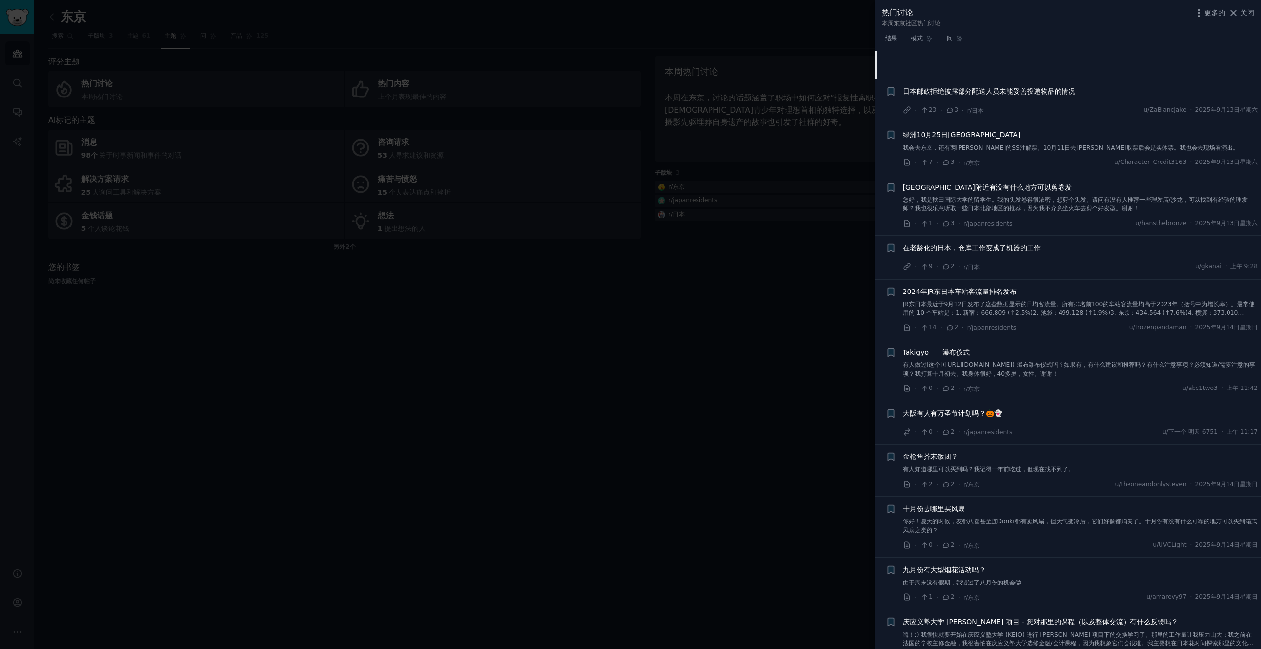
scroll to position [4373, 0]
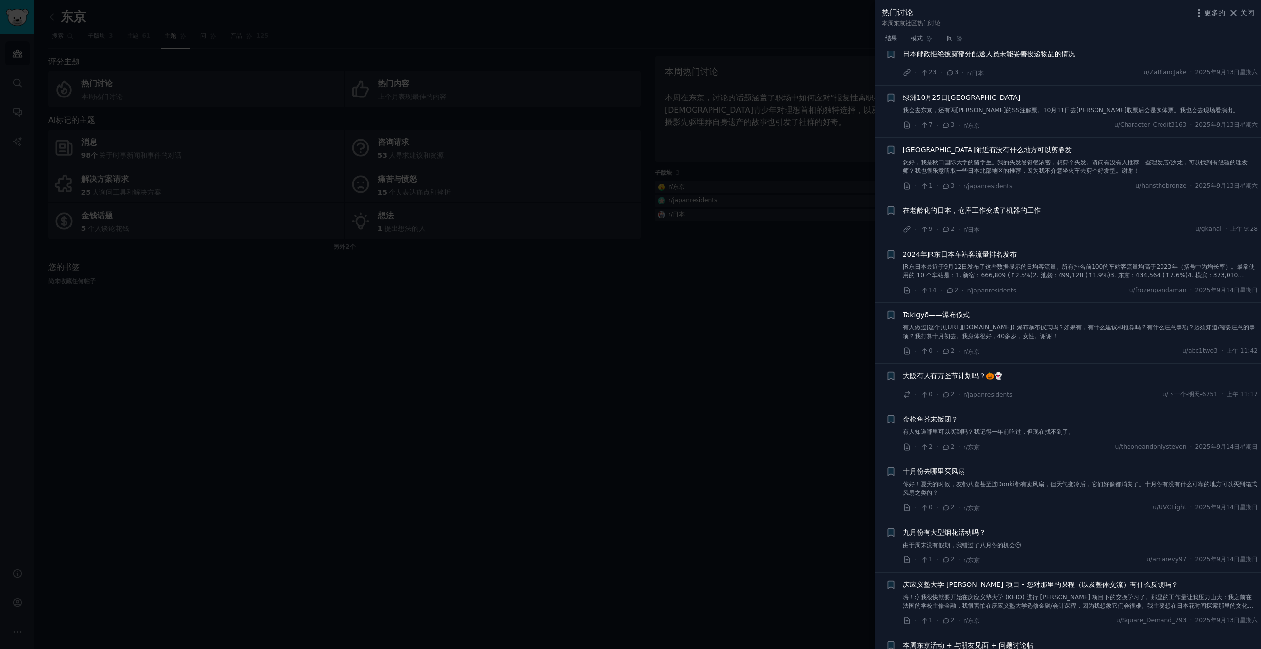
click at [990, 214] on font "在老龄化的日本，仓库工作变成了机器的工作" at bounding box center [972, 210] width 138 height 8
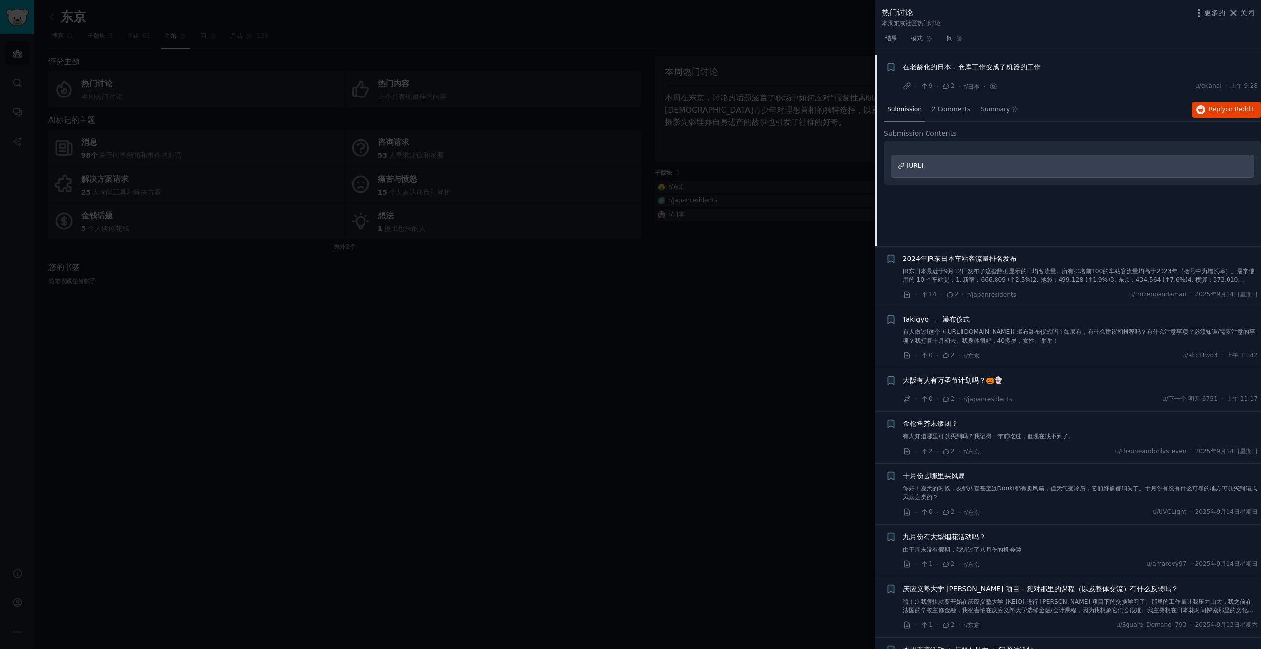
scroll to position [4373, 0]
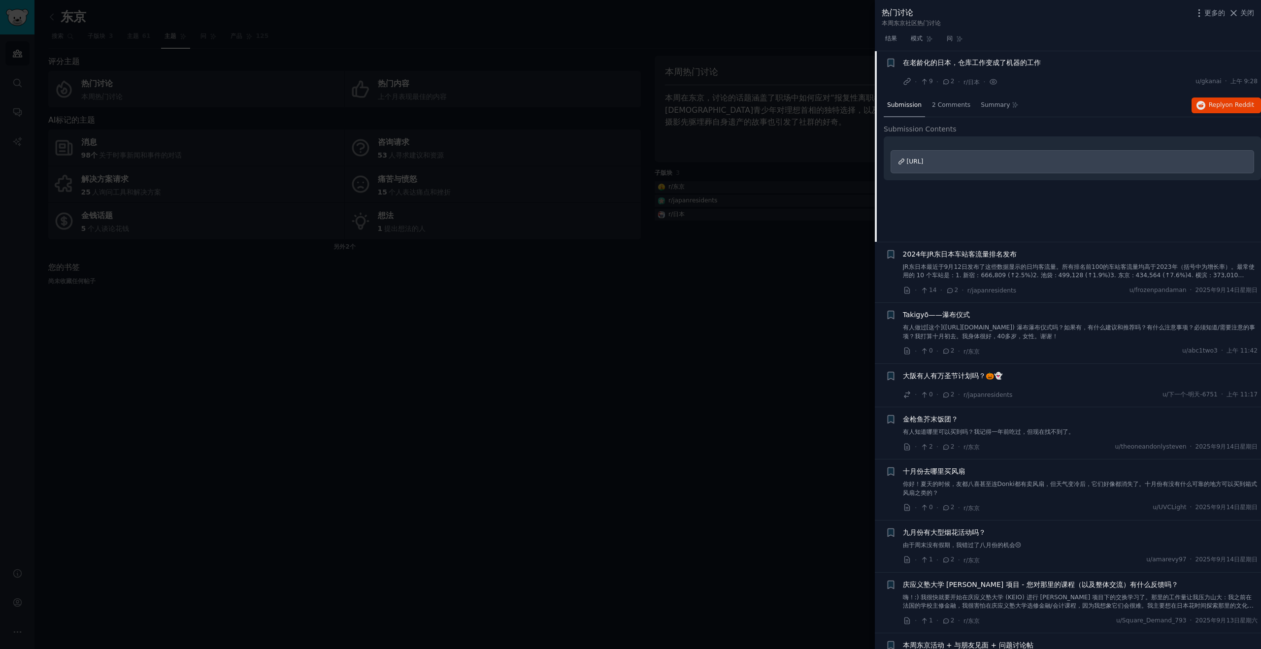
click at [923, 161] on span "[URL]" at bounding box center [915, 161] width 17 height 7
